Goal: Find specific page/section: Find specific page/section

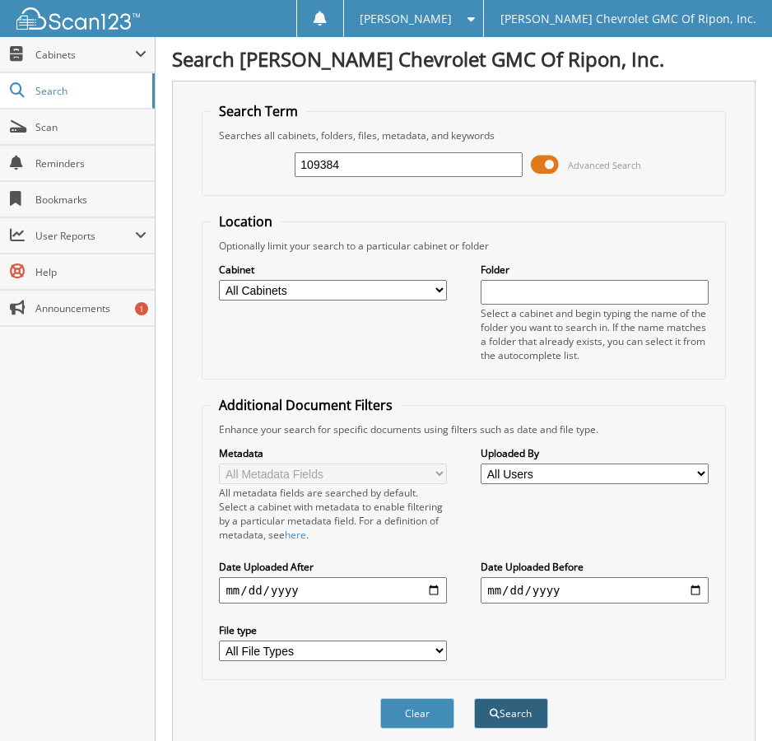
type input "109384"
click at [497, 710] on span "submit" at bounding box center [495, 714] width 10 height 10
click at [520, 717] on button "Search" at bounding box center [511, 713] width 74 height 30
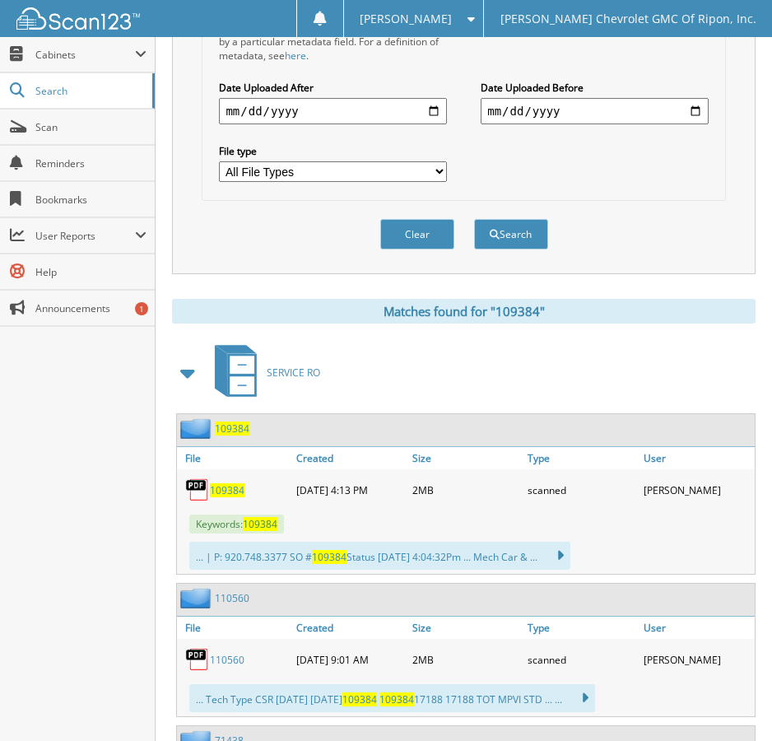
scroll to position [494, 0]
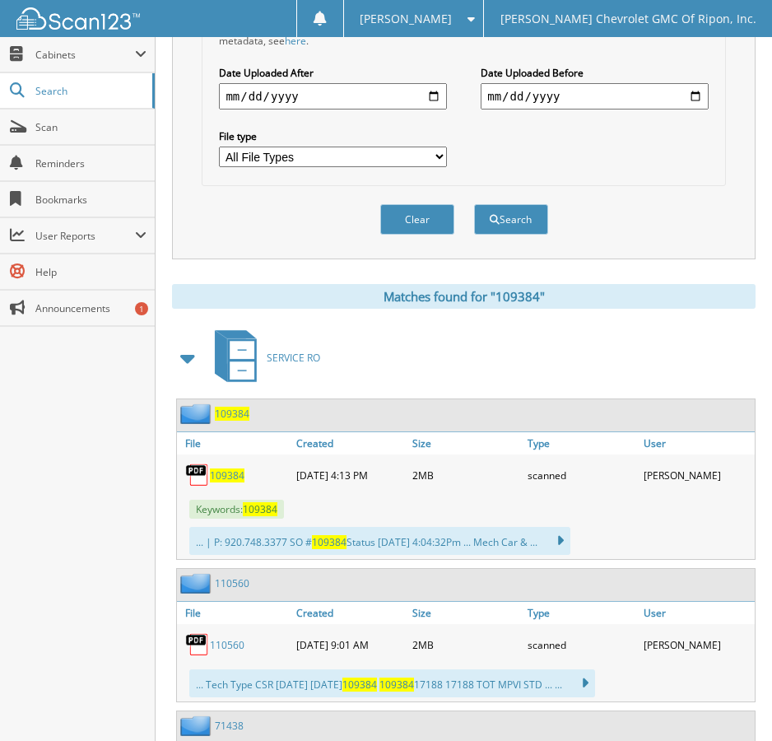
click at [227, 475] on span "109384" at bounding box center [227, 476] width 35 height 14
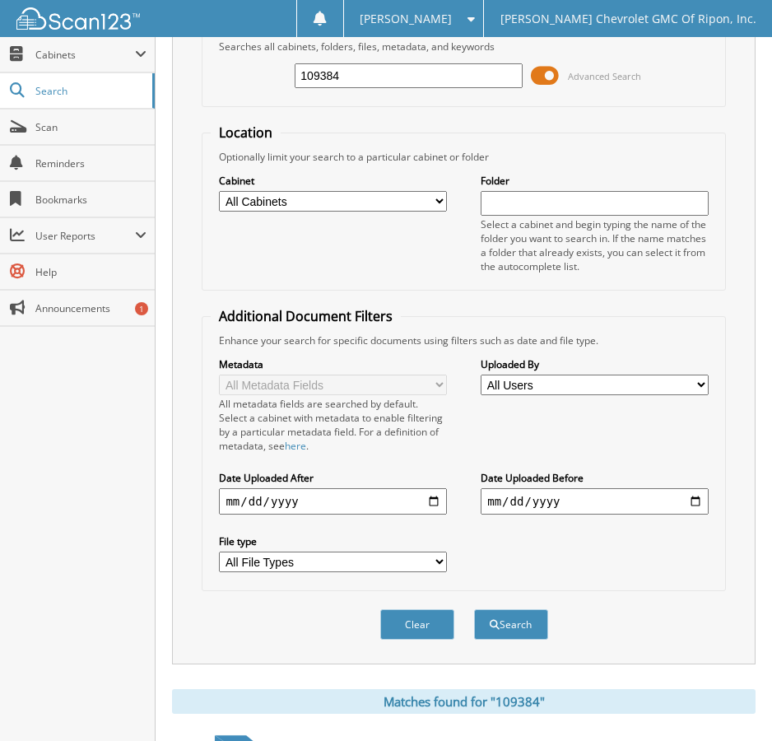
scroll to position [82, 0]
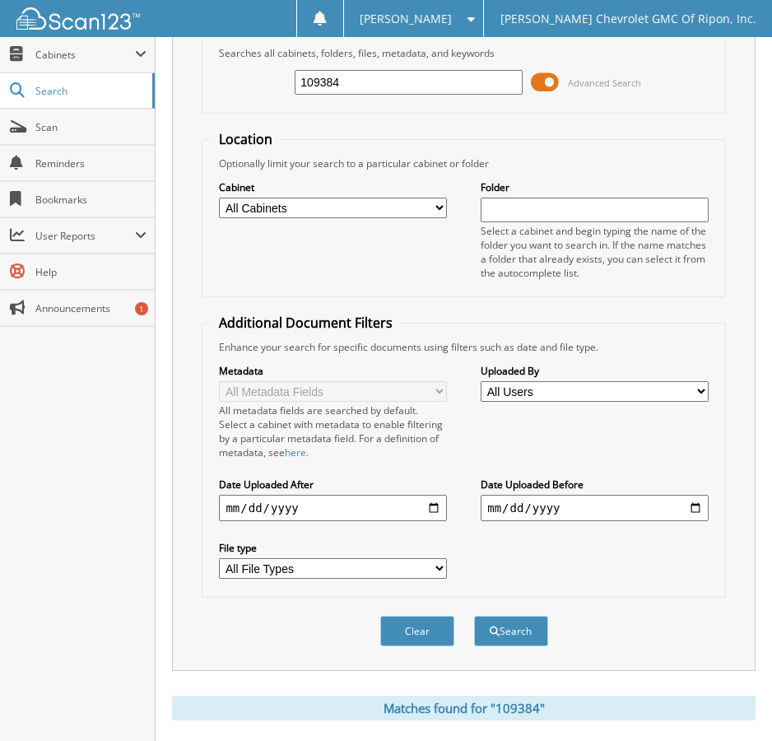
click at [352, 86] on input "109384" at bounding box center [408, 82] width 227 height 25
type input "1"
type input "112427"
click at [516, 626] on button "Search" at bounding box center [511, 631] width 74 height 30
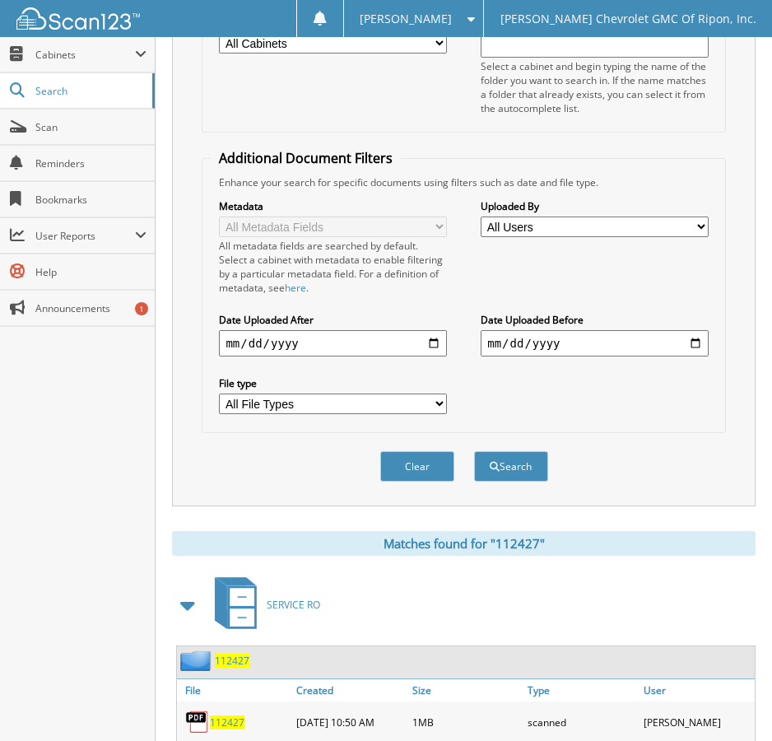
drag, startPoint x: 414, startPoint y: 733, endPoint x: 401, endPoint y: 702, distance: 33.2
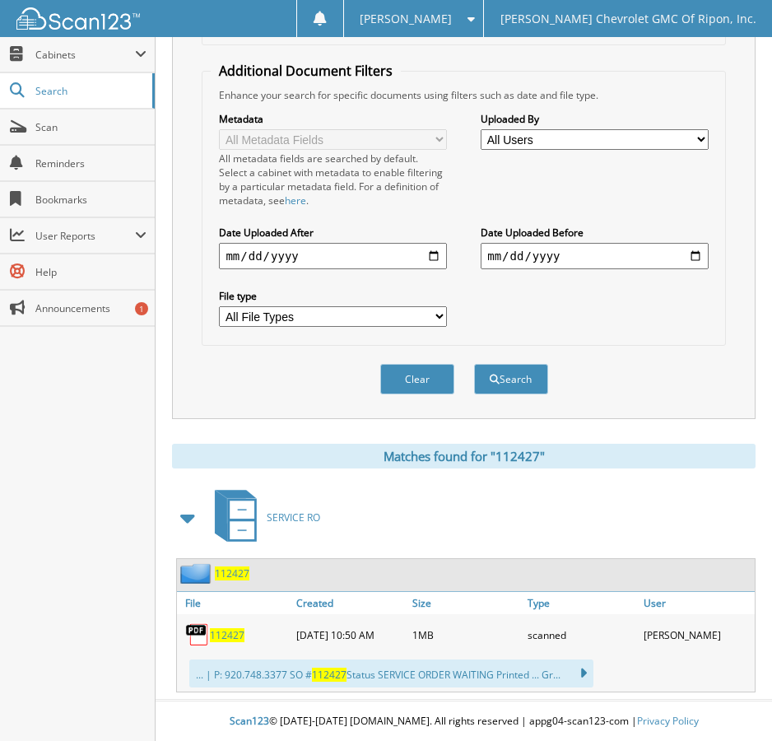
scroll to position [336, 0]
click at [208, 640] on img at bounding box center [197, 634] width 25 height 25
click at [231, 636] on span "112427" at bounding box center [227, 634] width 35 height 14
